Goal: Task Accomplishment & Management: Manage account settings

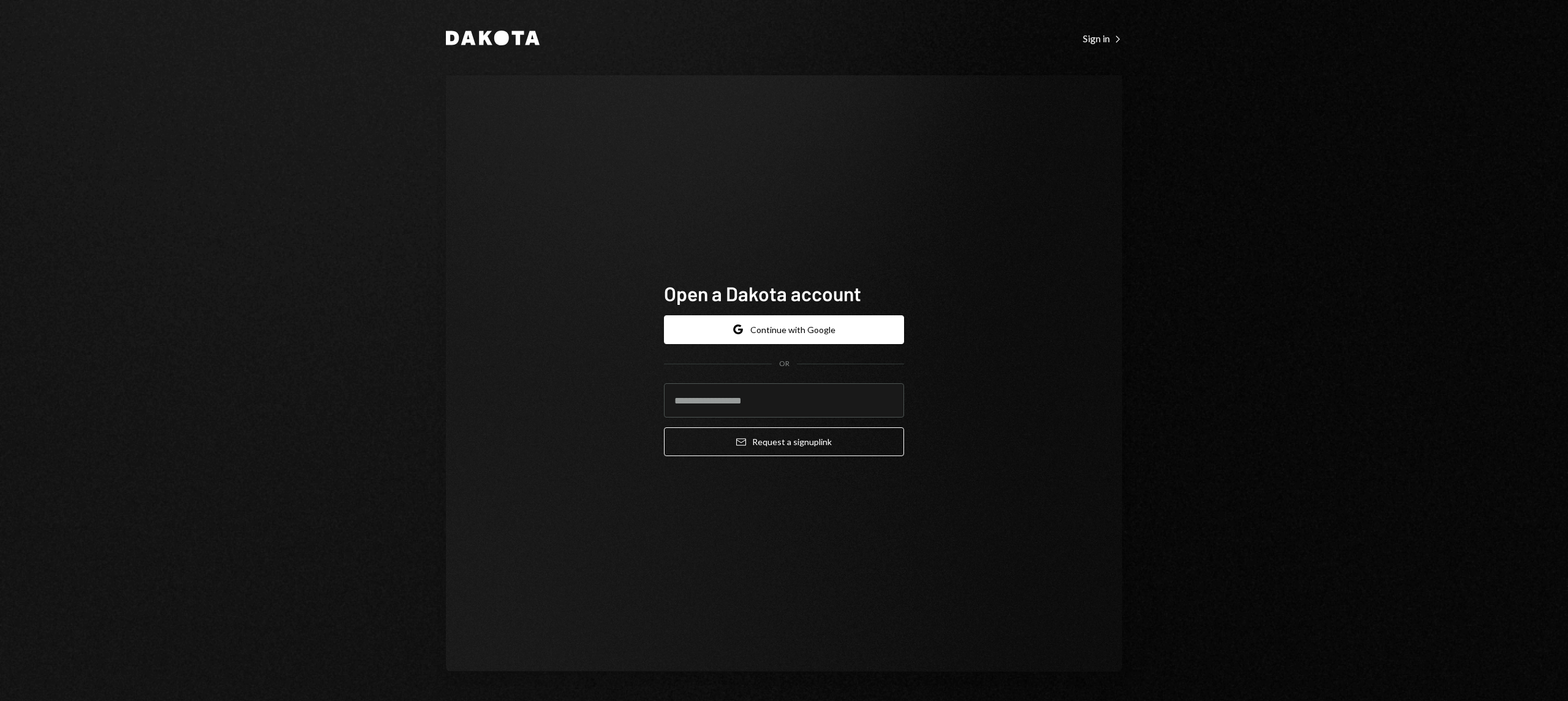
click at [756, 290] on h1 "Open a Dakota account" at bounding box center [784, 293] width 240 height 25
click at [772, 323] on button "Google Continue with Google" at bounding box center [784, 329] width 240 height 29
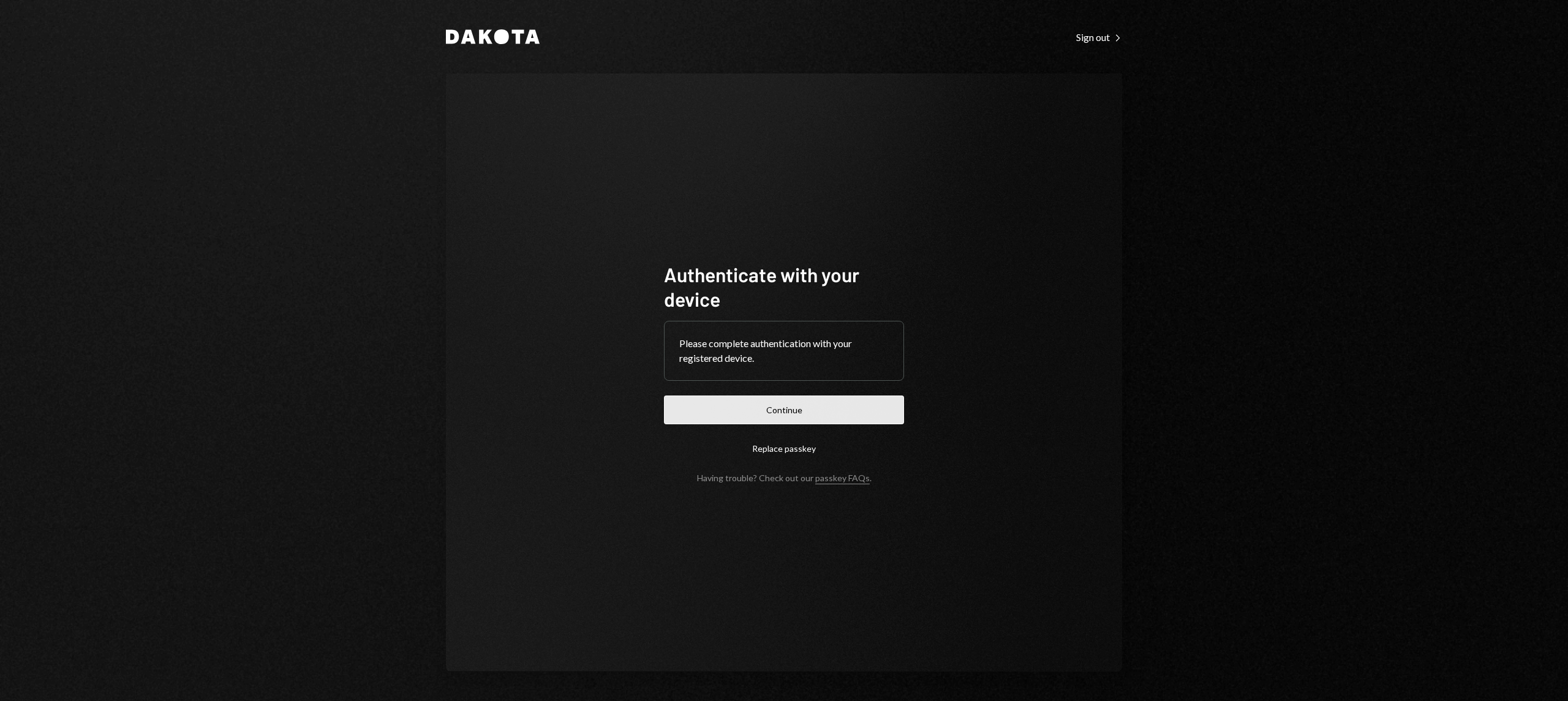
click at [782, 408] on button "Continue" at bounding box center [784, 409] width 240 height 29
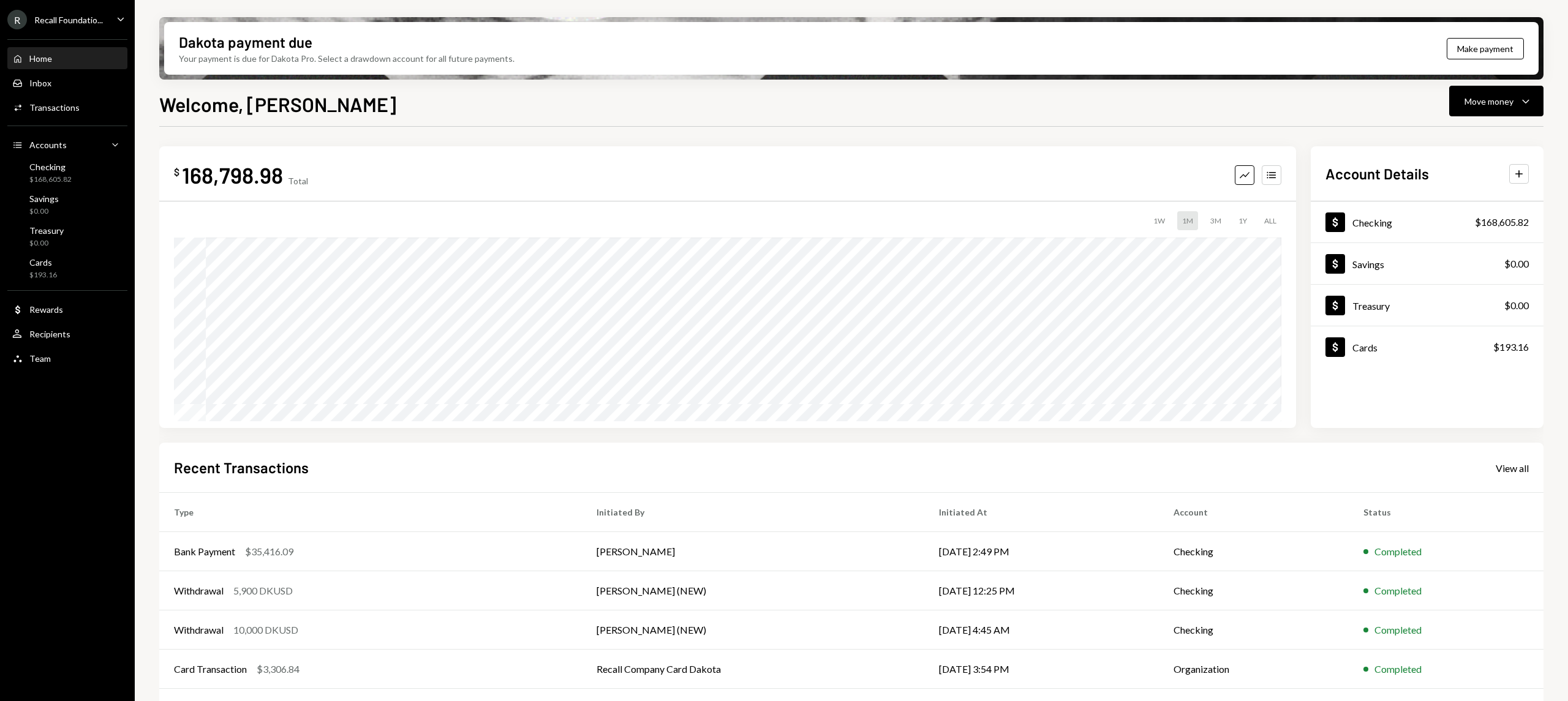
click at [103, 5] on ul "R Recall Foundatio... Caret Down Home Home Inbox Inbox Activities Transactions …" at bounding box center [67, 186] width 135 height 371
click at [102, 10] on div "R Recall Foundatio..." at bounding box center [55, 20] width 95 height 20
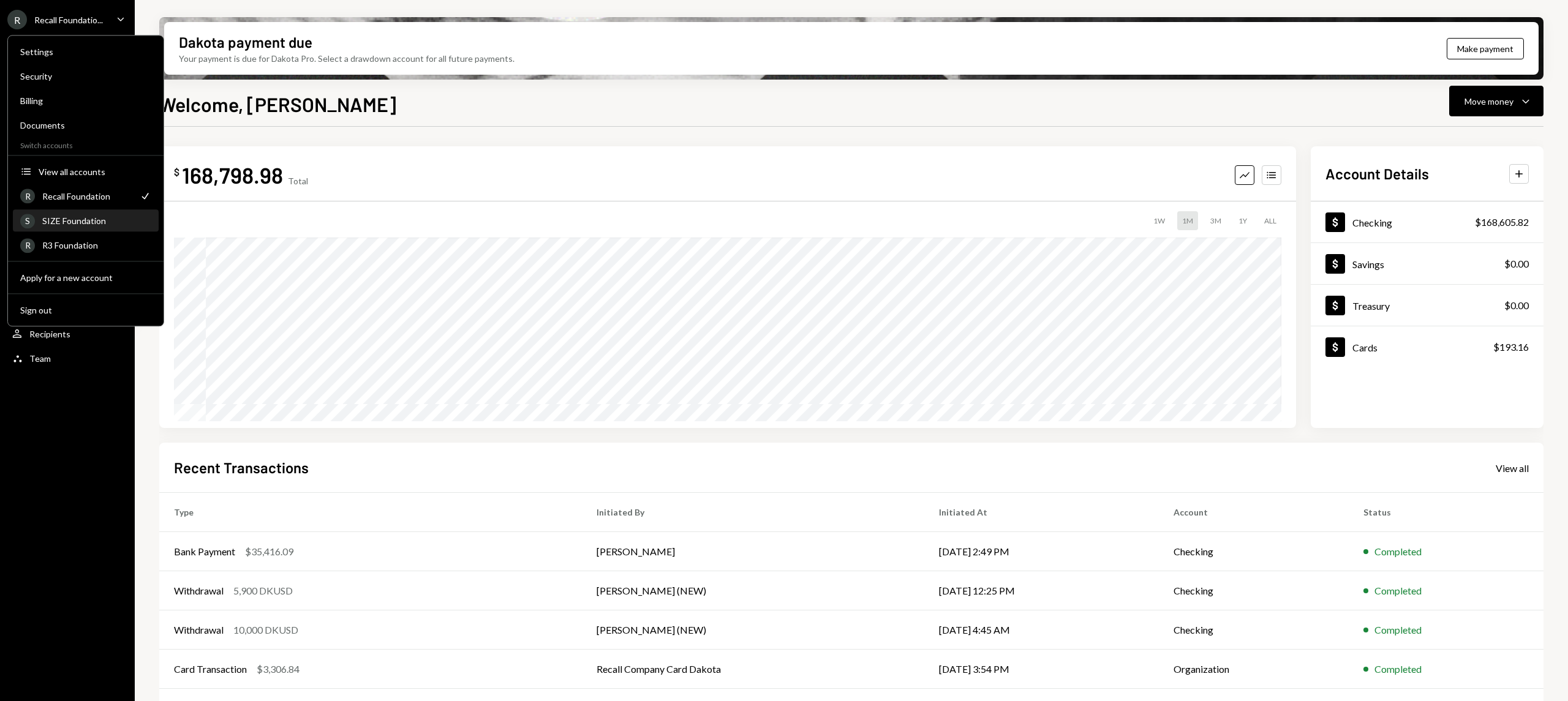
click at [96, 224] on div "SIZE Foundation" at bounding box center [96, 220] width 109 height 11
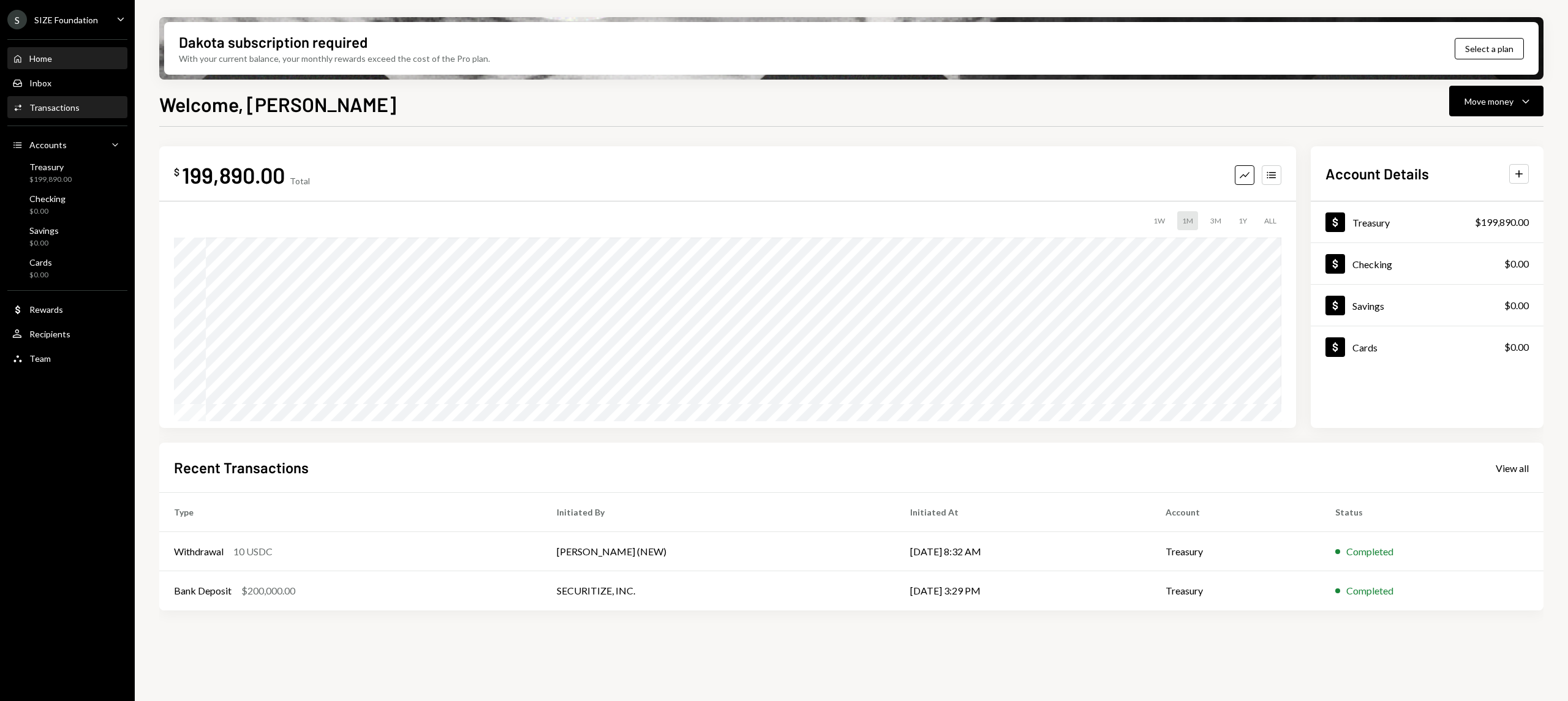
click at [76, 109] on div "Transactions" at bounding box center [54, 107] width 51 height 11
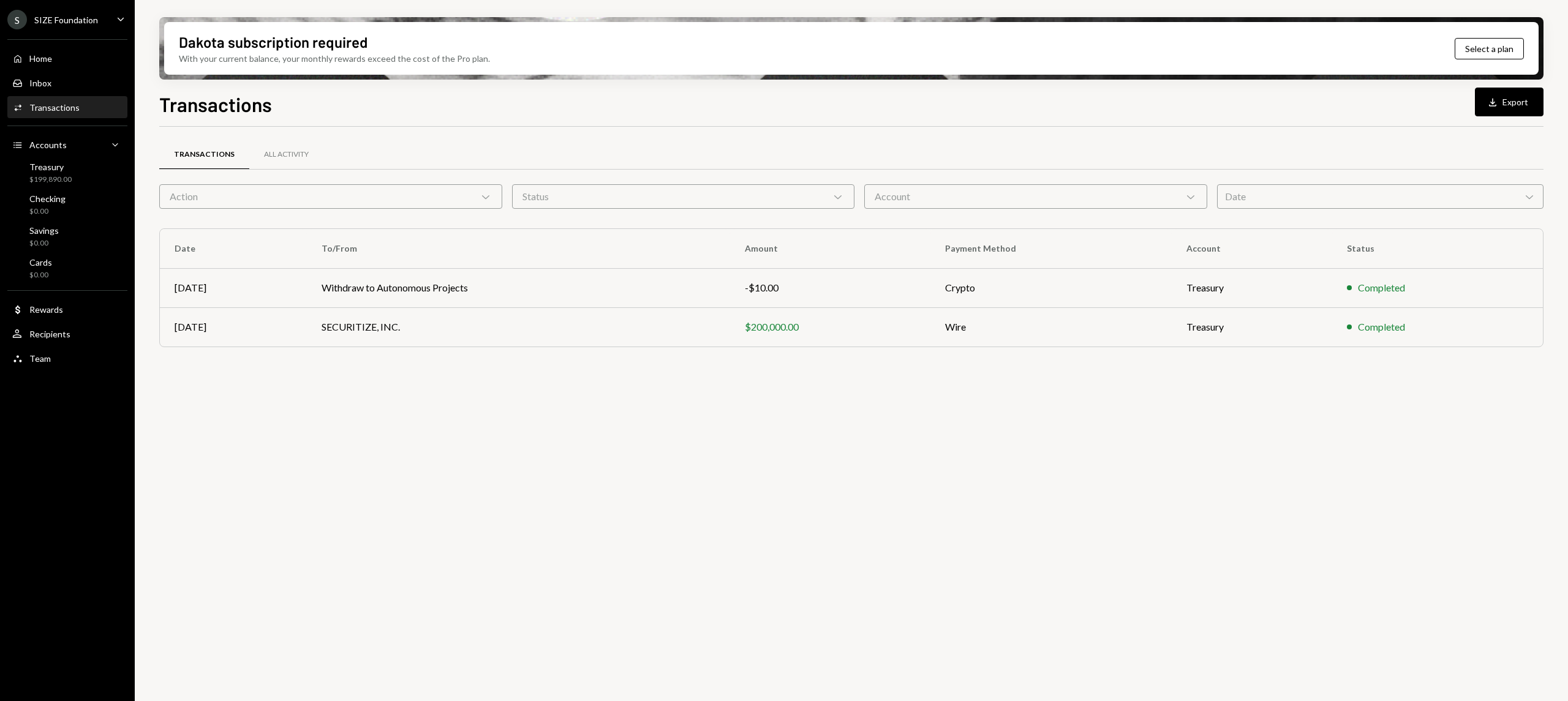
click at [105, 22] on div "S SIZE Foundation Caret Down" at bounding box center [67, 20] width 135 height 20
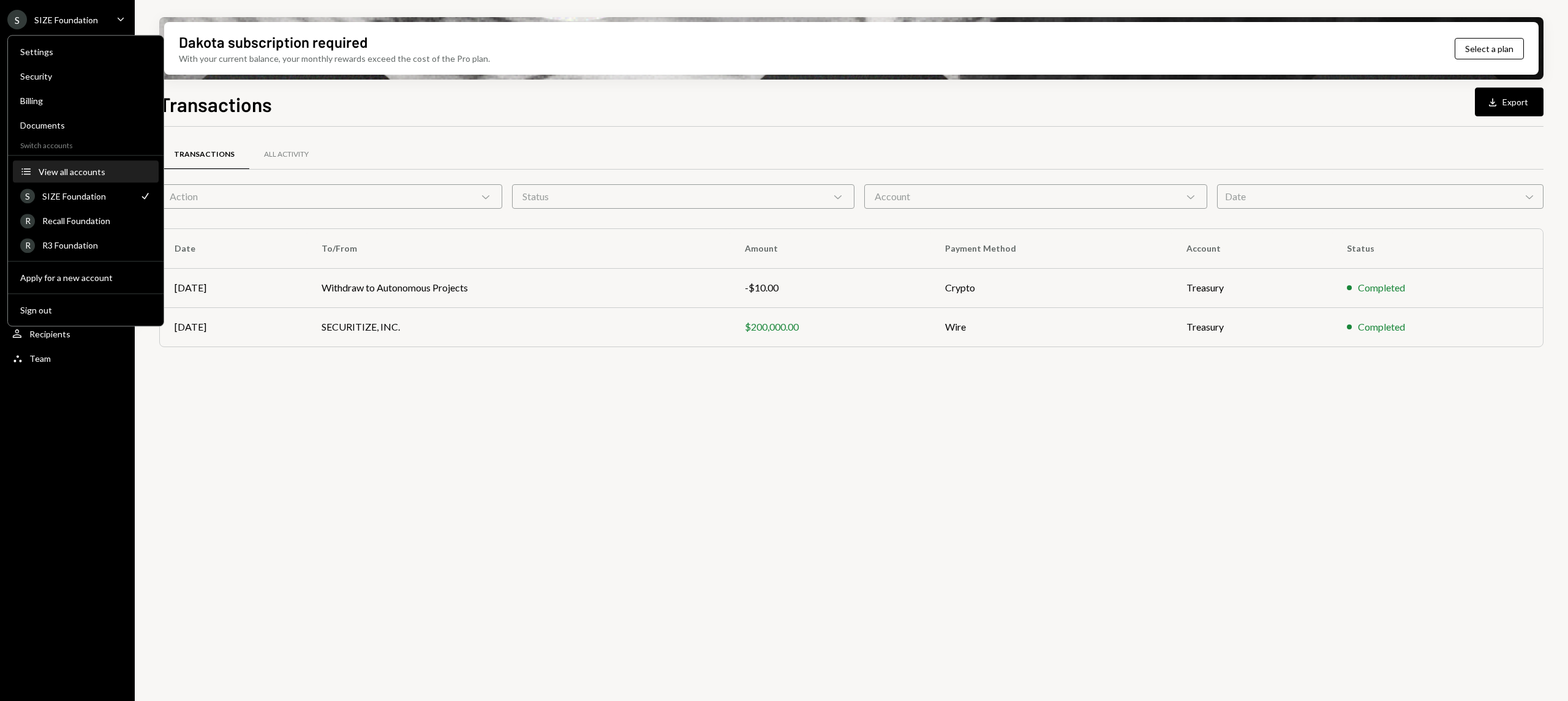
click at [98, 172] on div "View all accounts" at bounding box center [95, 172] width 113 height 11
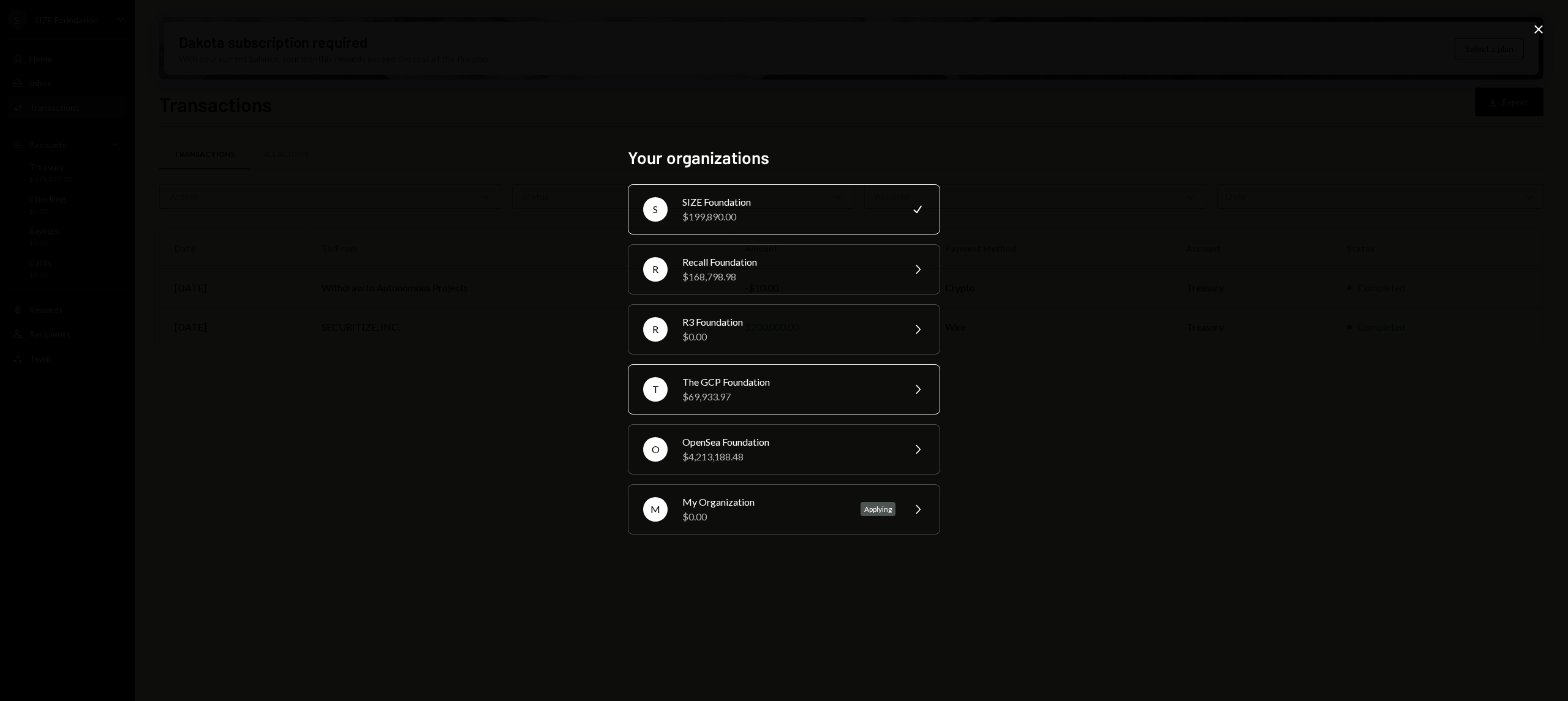
click at [755, 387] on div "The GCP Foundation" at bounding box center [789, 382] width 213 height 15
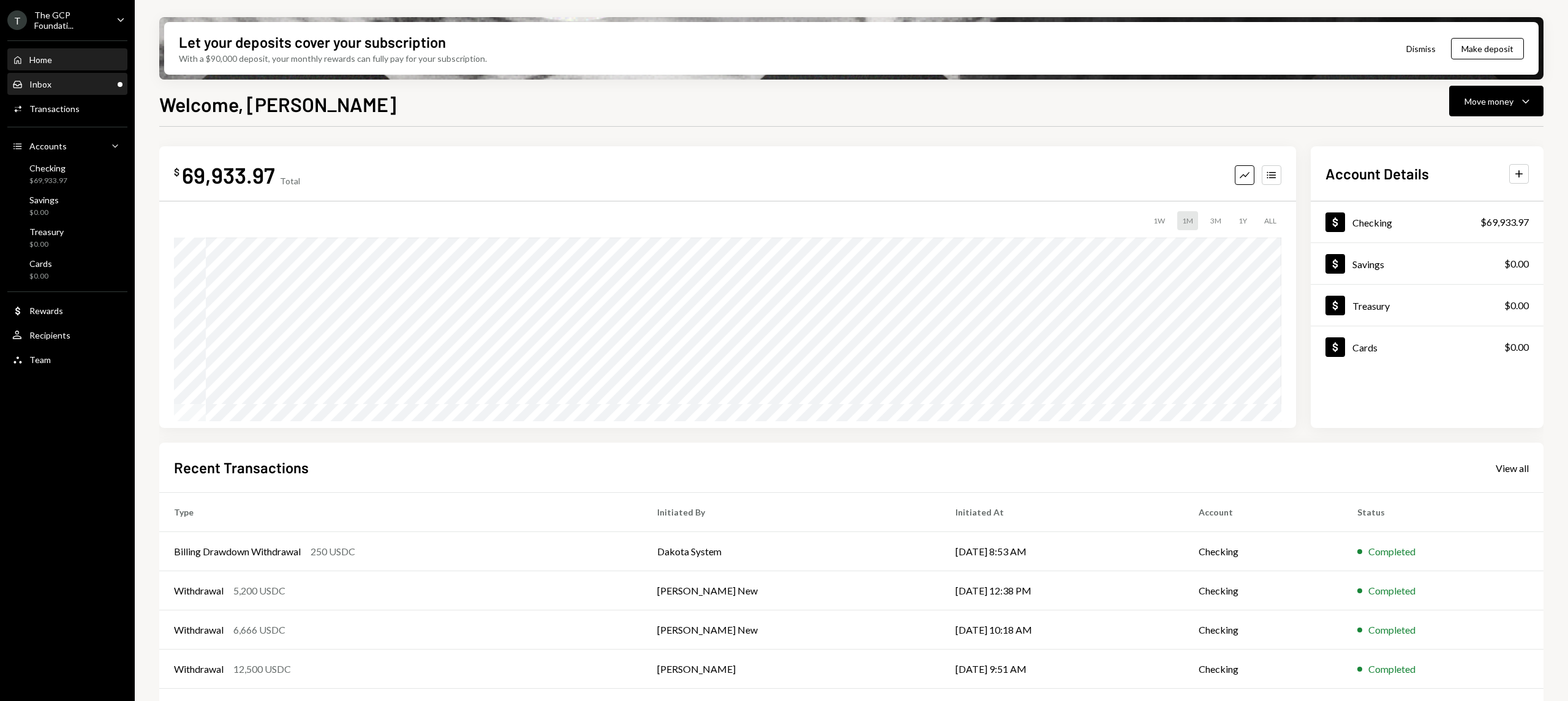
click at [88, 81] on div "Inbox Inbox" at bounding box center [67, 84] width 110 height 11
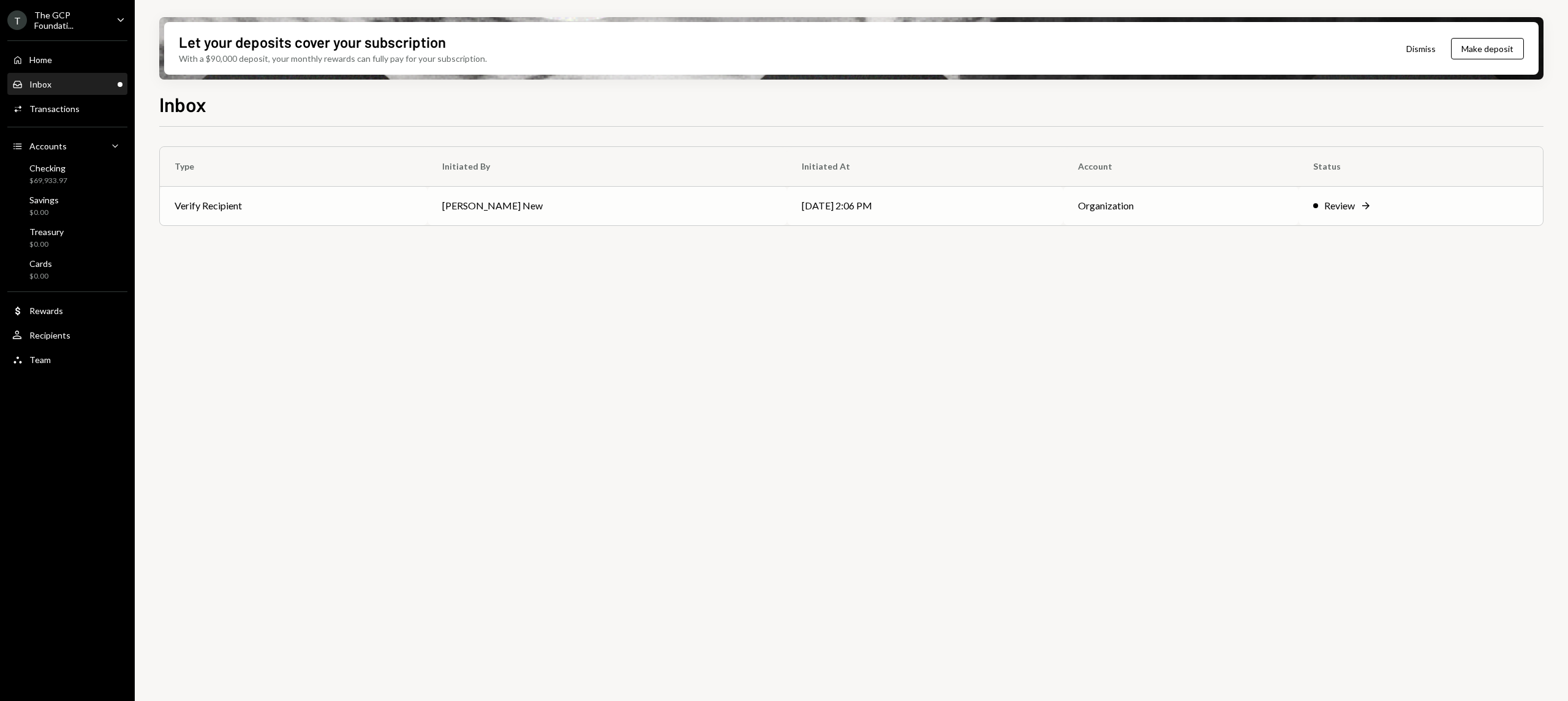
click at [1367, 202] on div "Review Right Arrow" at bounding box center [1420, 205] width 215 height 15
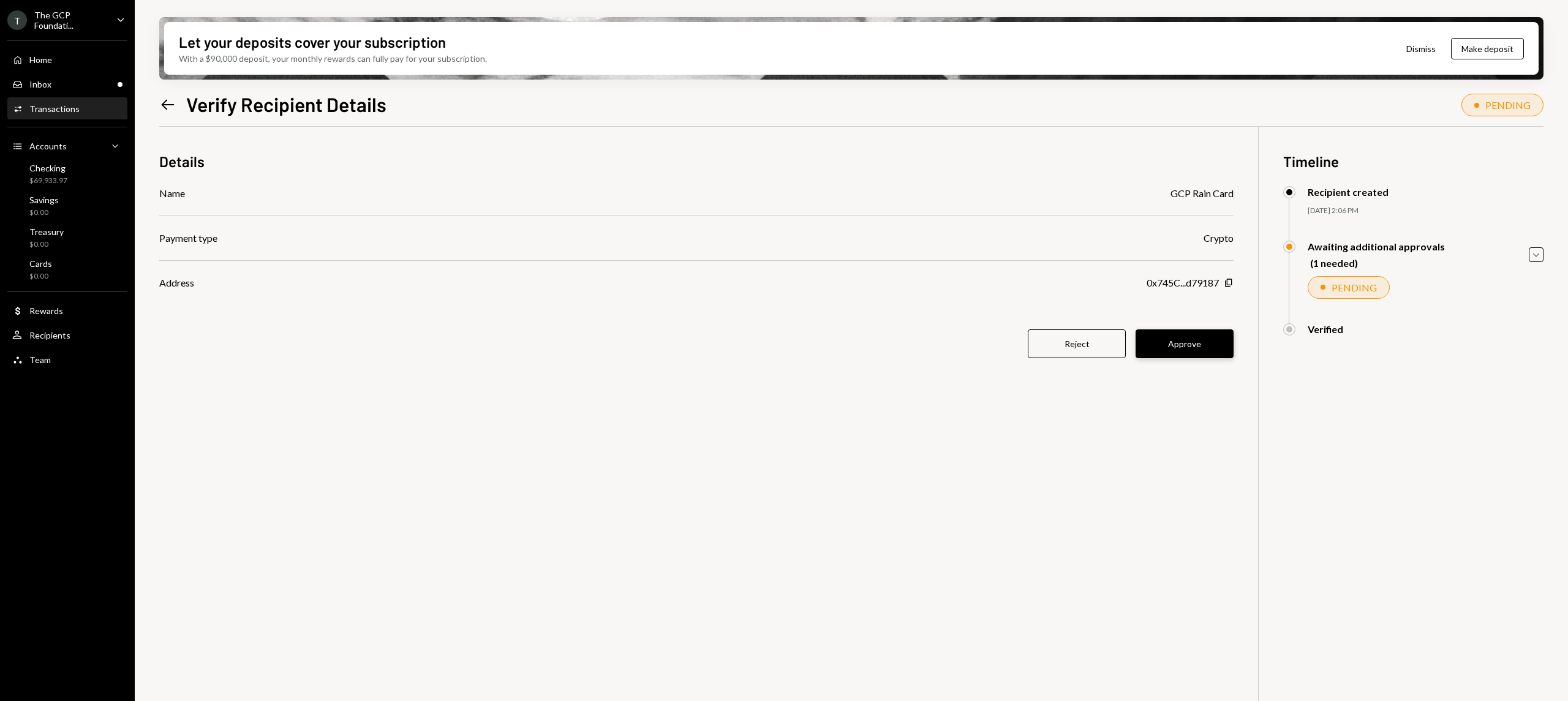
click at [1192, 341] on button "Approve" at bounding box center [1184, 343] width 98 height 29
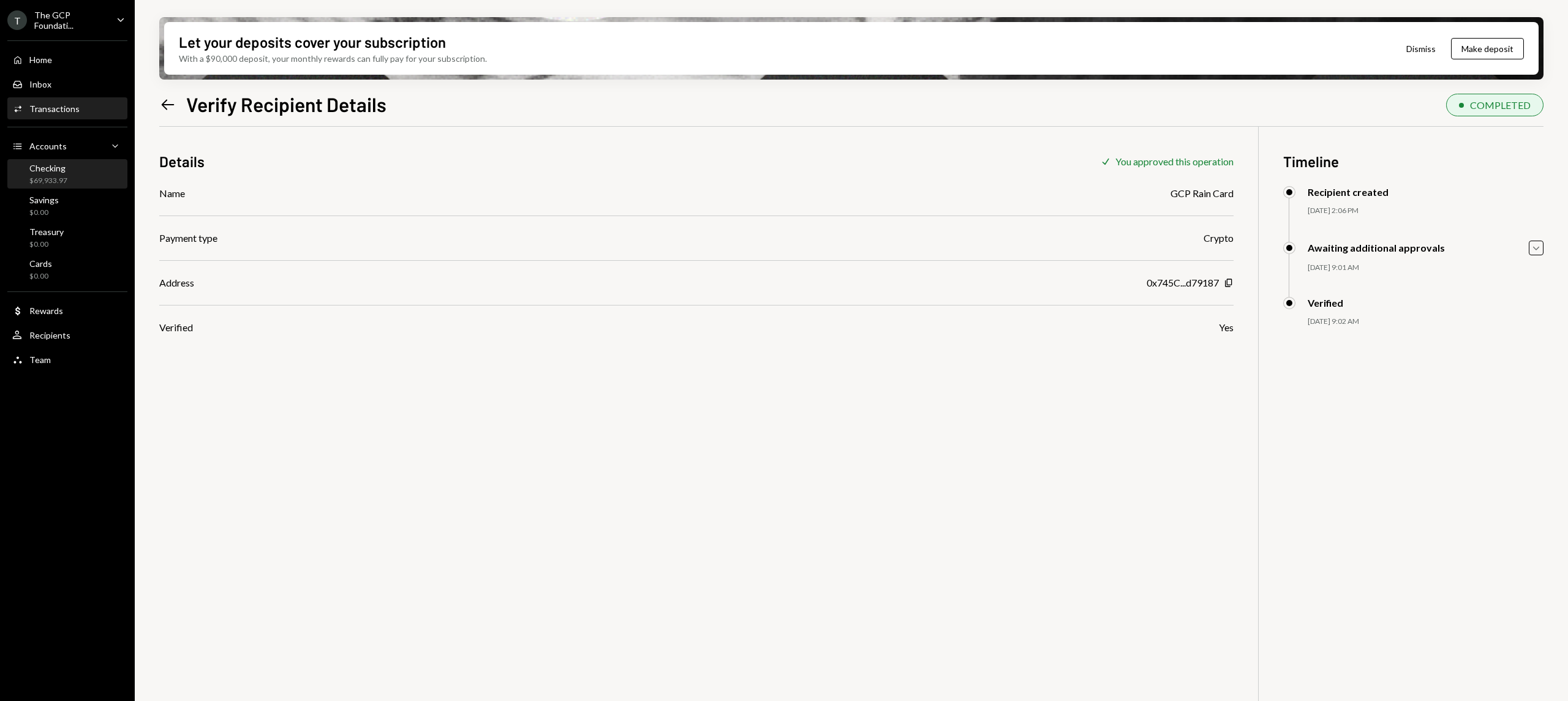
click at [52, 177] on div "$69,933.97" at bounding box center [48, 181] width 38 height 11
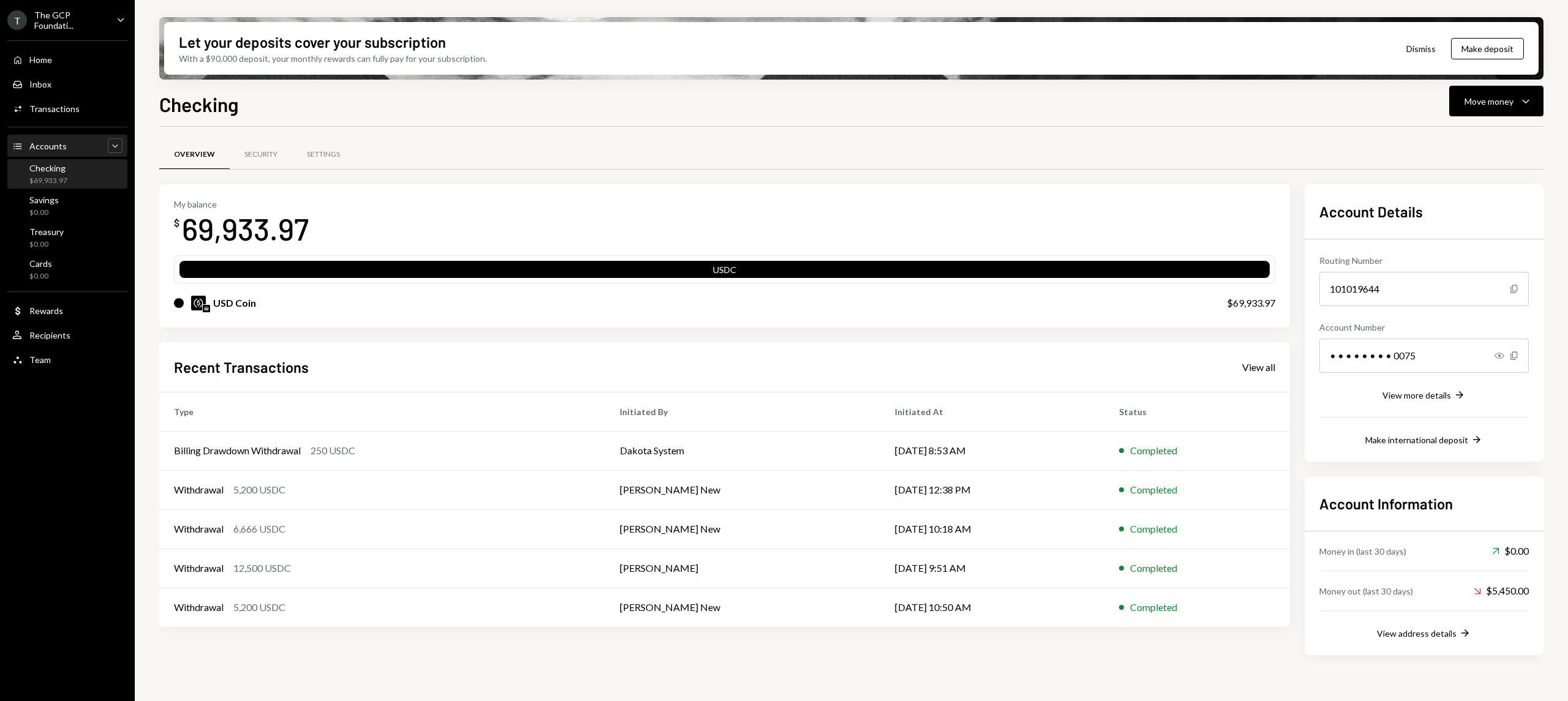
click at [109, 143] on icon "Caret Down" at bounding box center [114, 145] width 12 height 12
click at [108, 142] on div "Caret Up" at bounding box center [115, 146] width 15 height 15
click at [26, 143] on div "Accounts Accounts" at bounding box center [40, 146] width 55 height 11
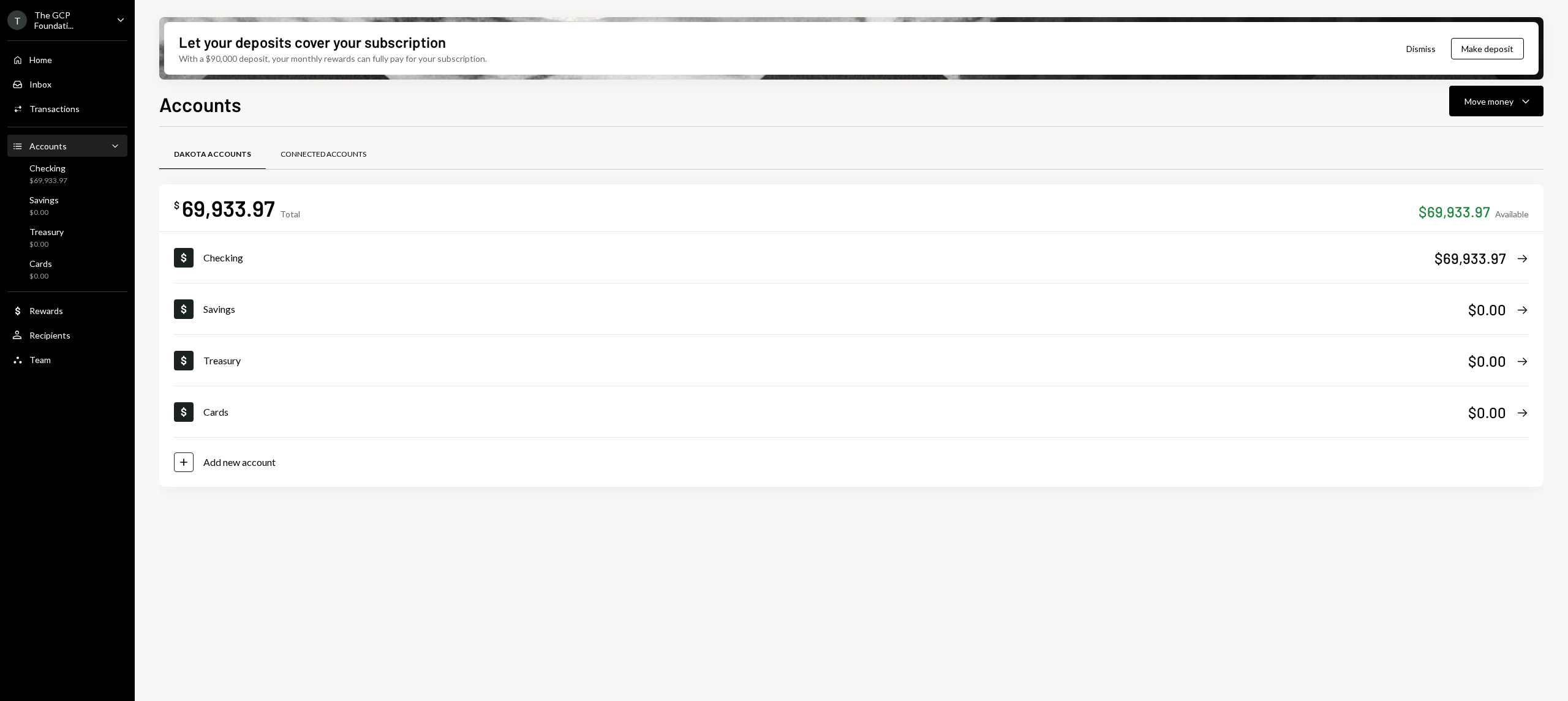
click at [338, 154] on div "Connected Accounts" at bounding box center [323, 154] width 85 height 11
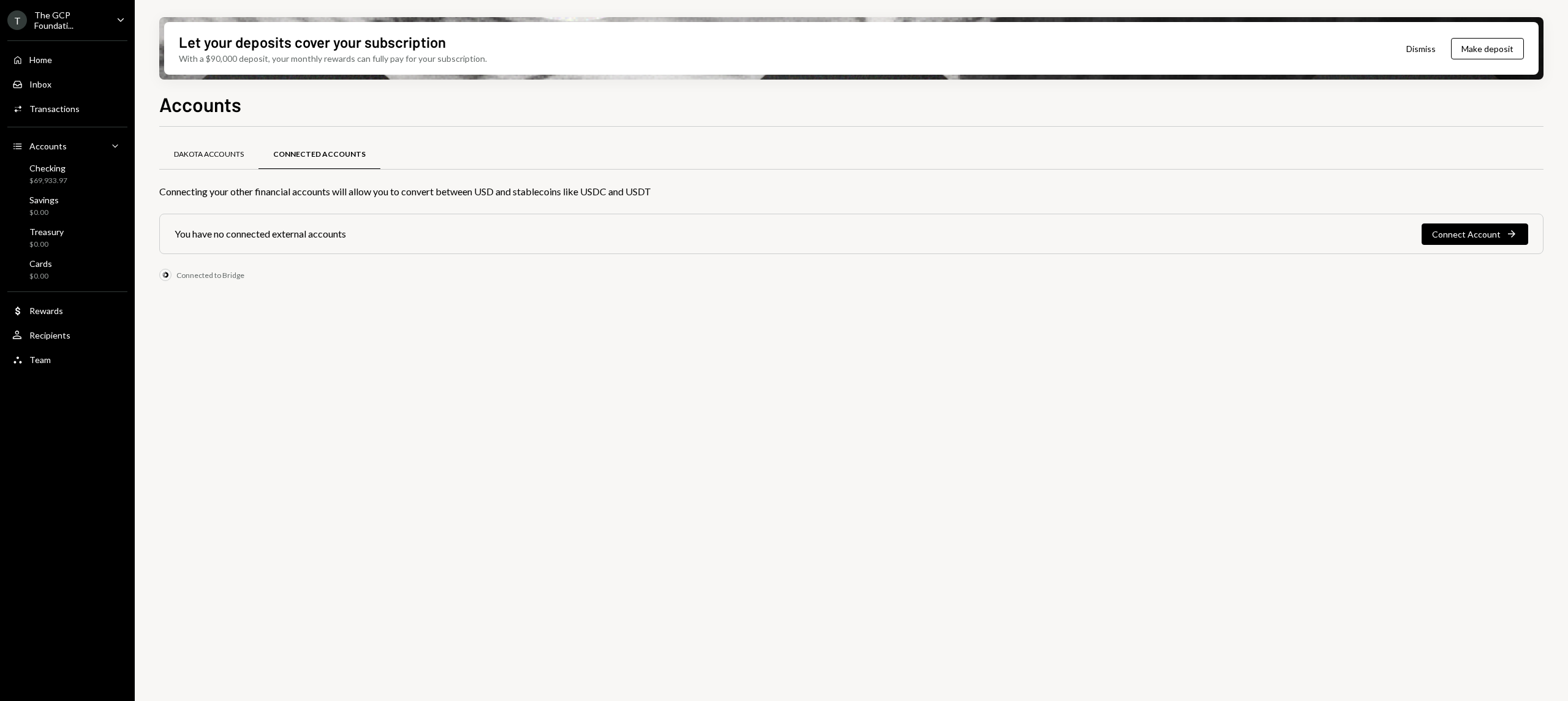
click at [201, 162] on div "Dakota Accounts" at bounding box center [209, 154] width 100 height 29
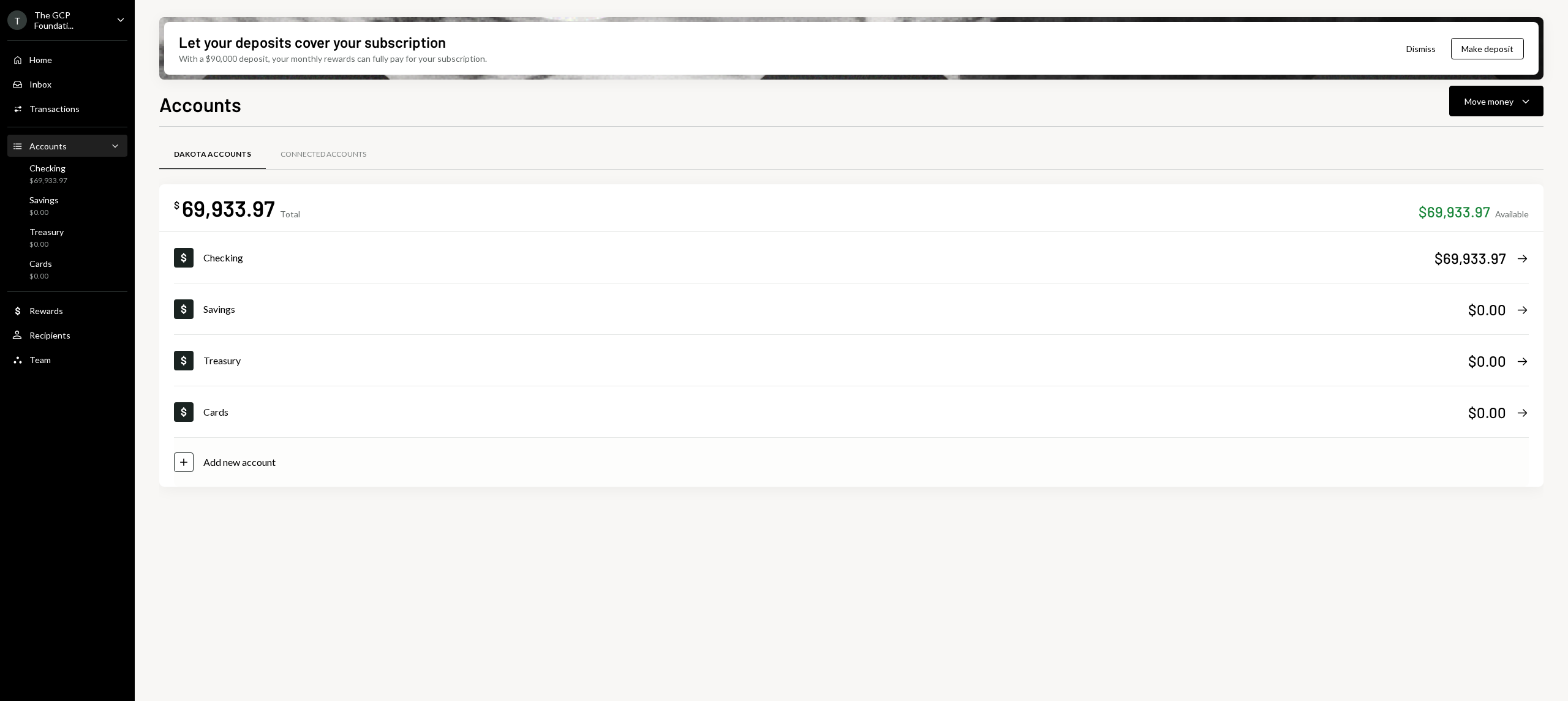
click at [210, 459] on div "Add new account" at bounding box center [239, 462] width 72 height 15
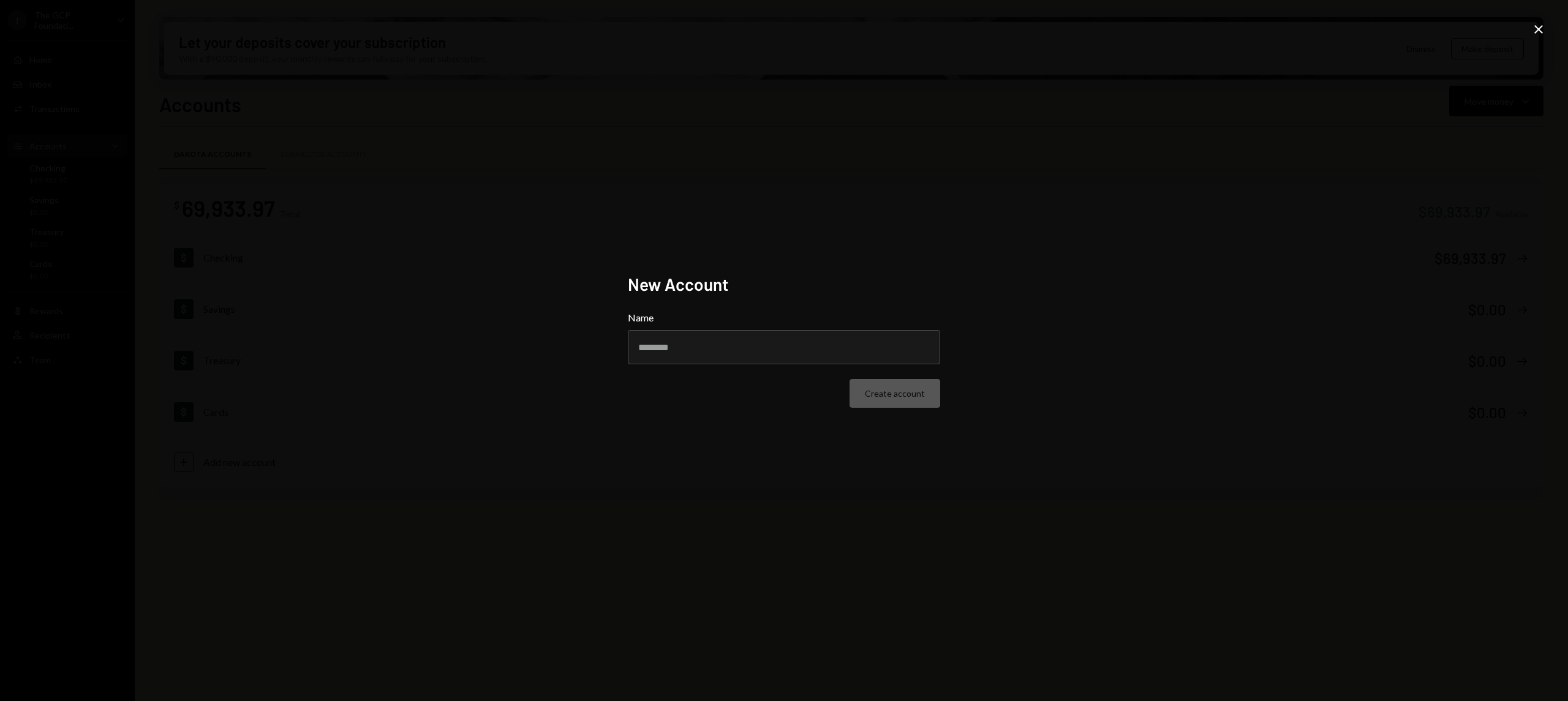
click at [1532, 27] on icon "Close" at bounding box center [1539, 30] width 15 height 15
